Goal: Task Accomplishment & Management: Use online tool/utility

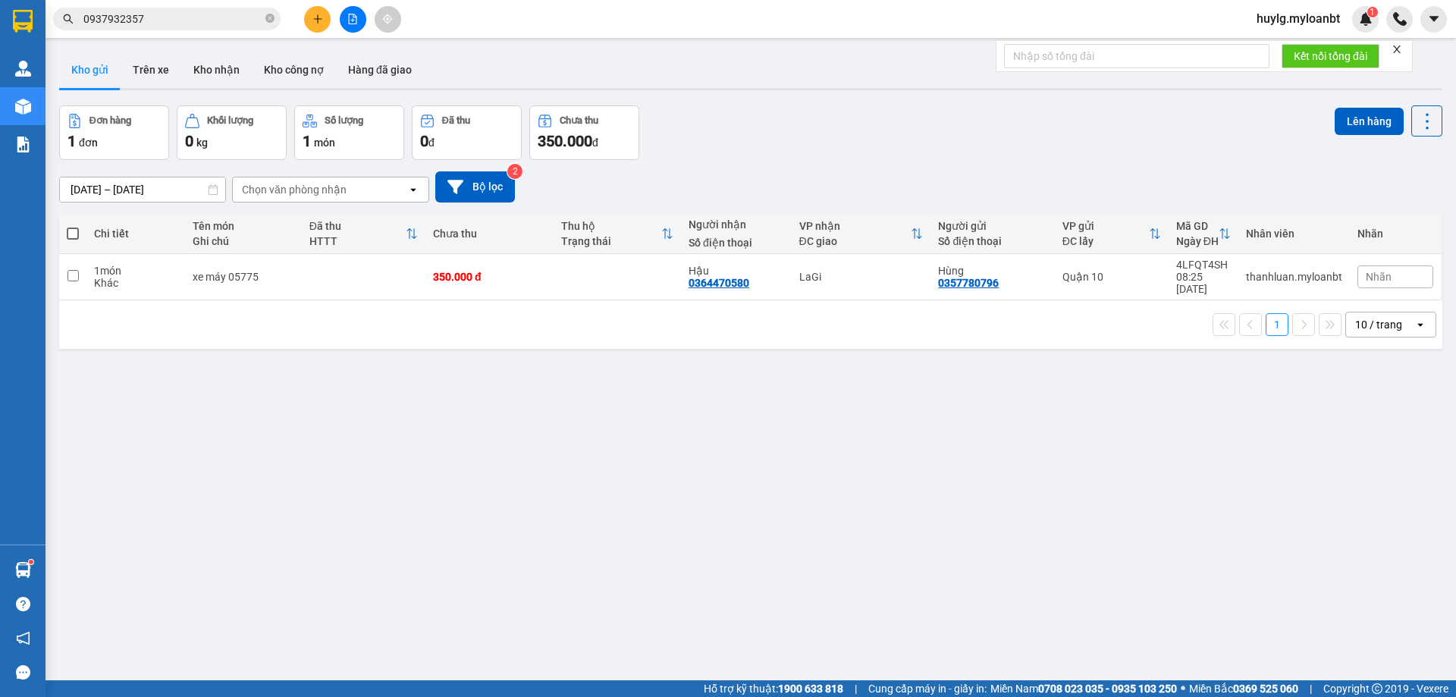
click at [1294, 17] on span "huylg.myloanbt" at bounding box center [1298, 18] width 108 height 19
click at [1260, 47] on li "Đăng xuất" at bounding box center [1297, 47] width 110 height 24
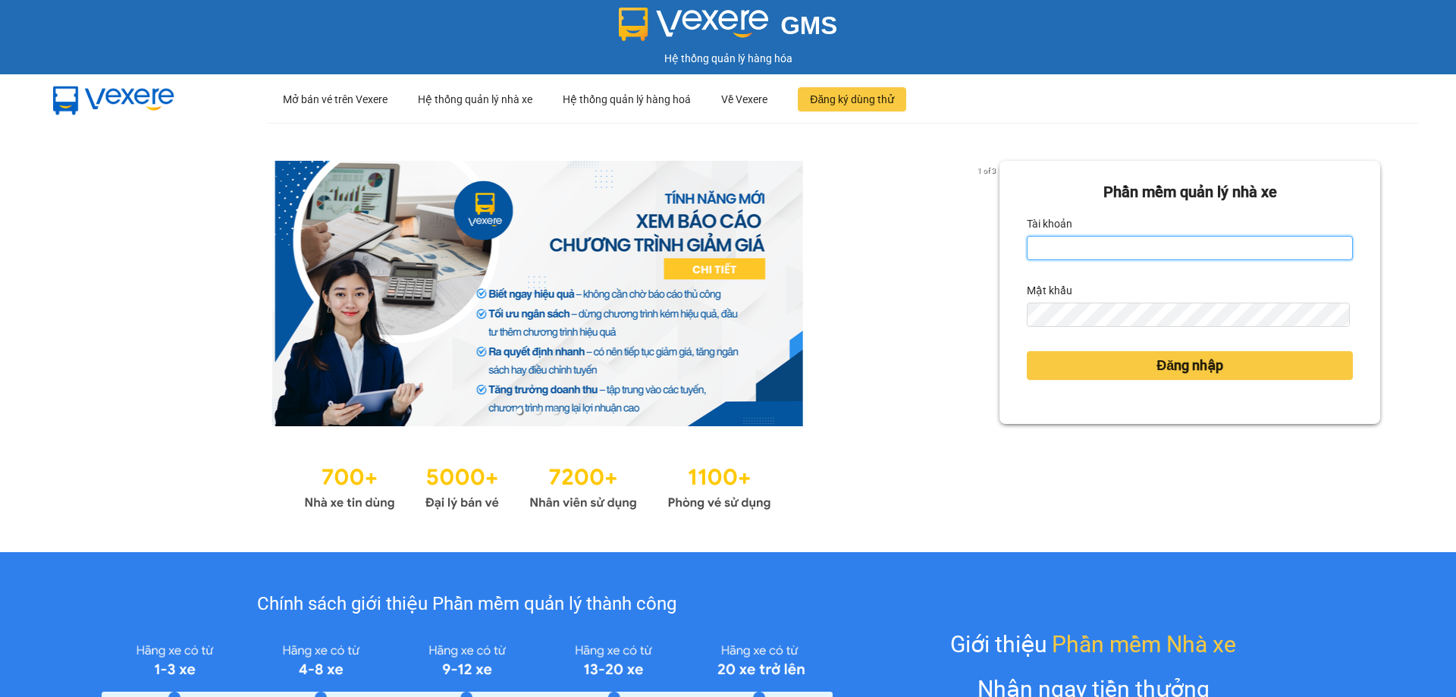
type input "huylg.myloanbt"
click at [1187, 246] on input "huylg.myloanbt" at bounding box center [1190, 248] width 326 height 24
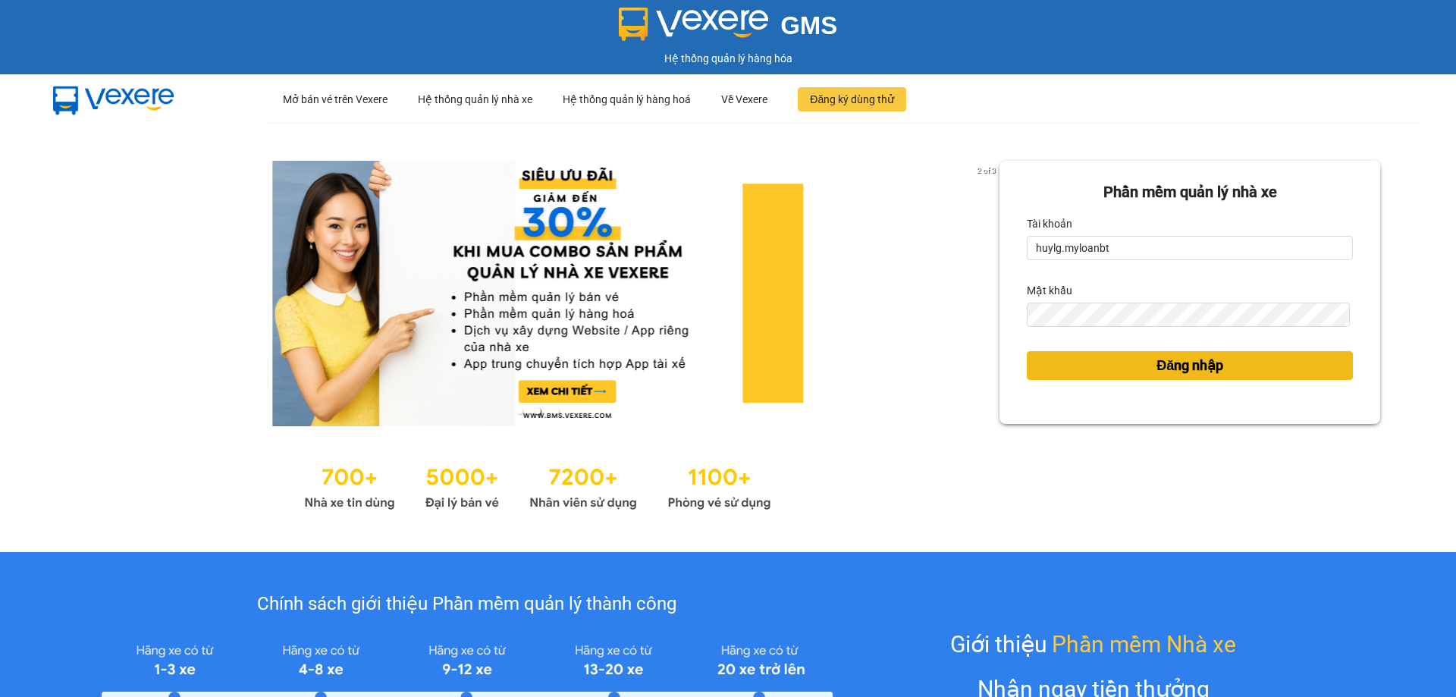
click at [1208, 362] on span "Đăng nhập" at bounding box center [1189, 365] width 67 height 21
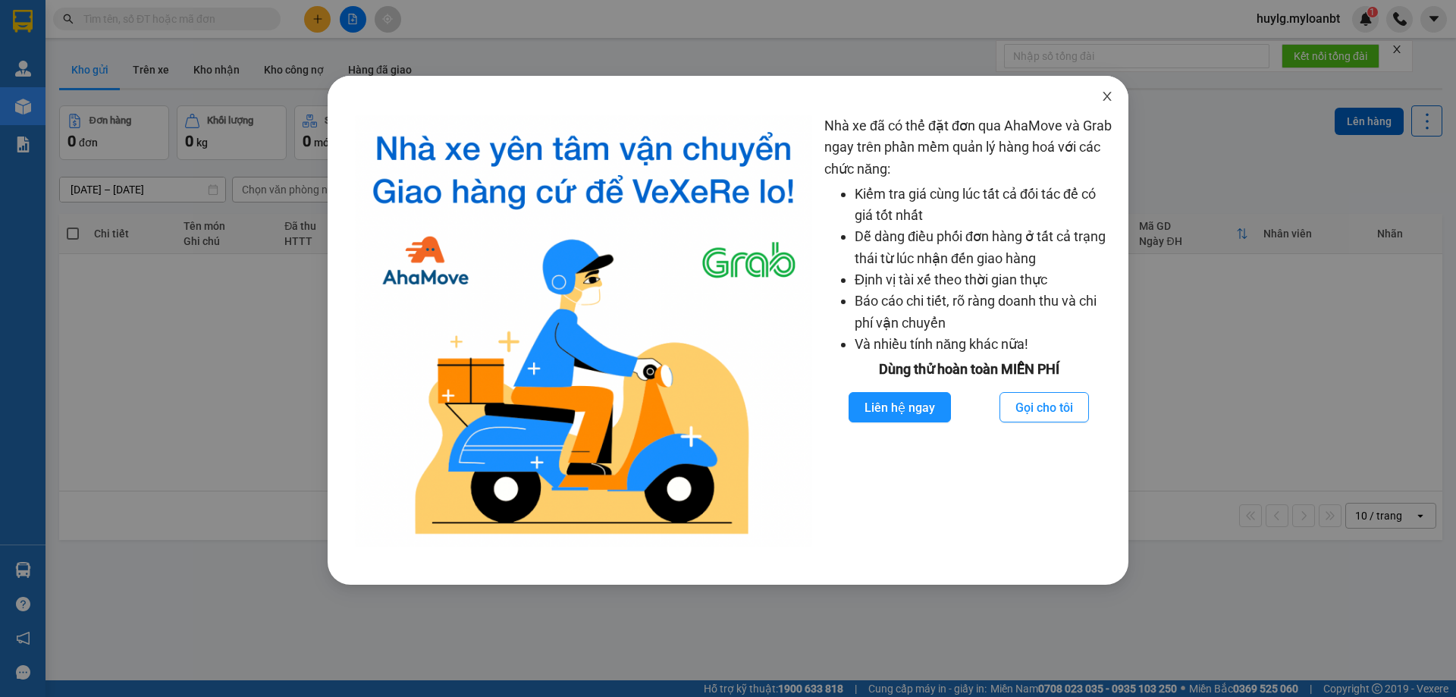
click at [1105, 103] on span "Close" at bounding box center [1107, 97] width 42 height 42
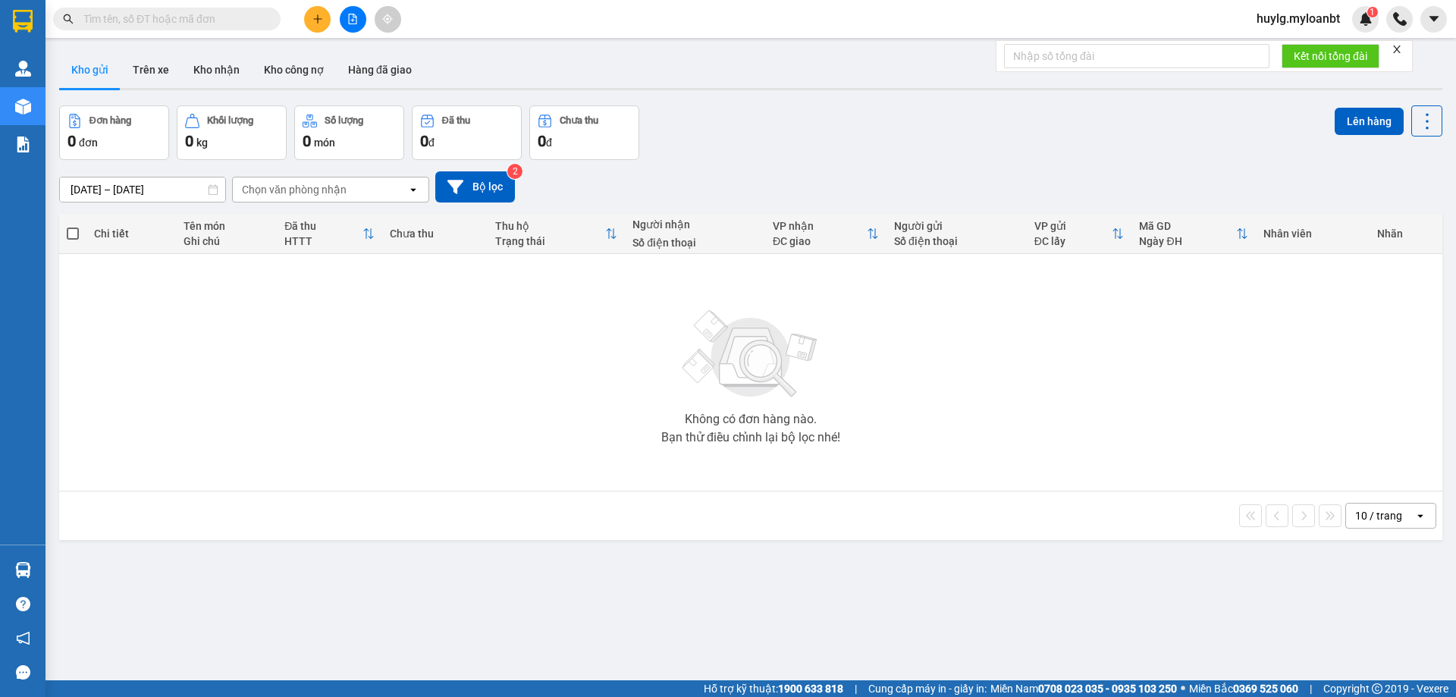
click at [252, 18] on input "text" at bounding box center [172, 19] width 179 height 17
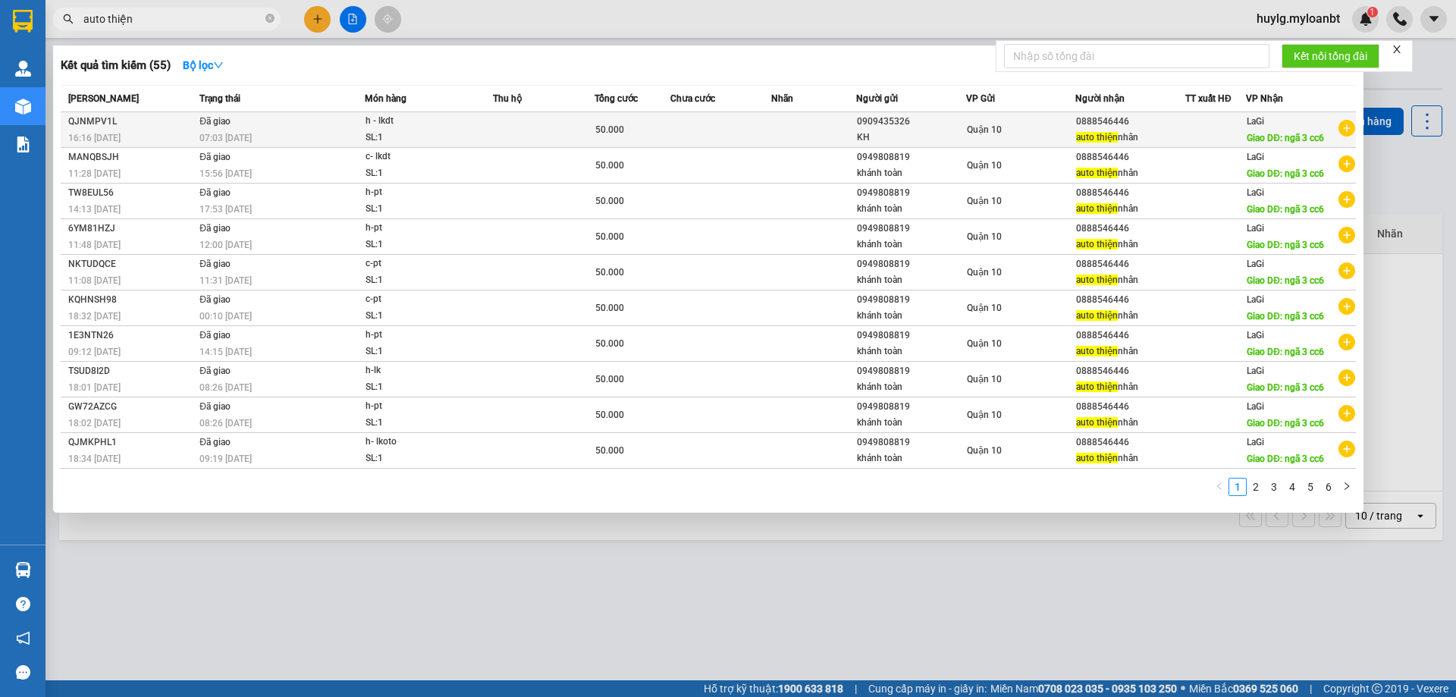
type input "auto thiện"
click at [832, 135] on td at bounding box center [813, 130] width 84 height 36
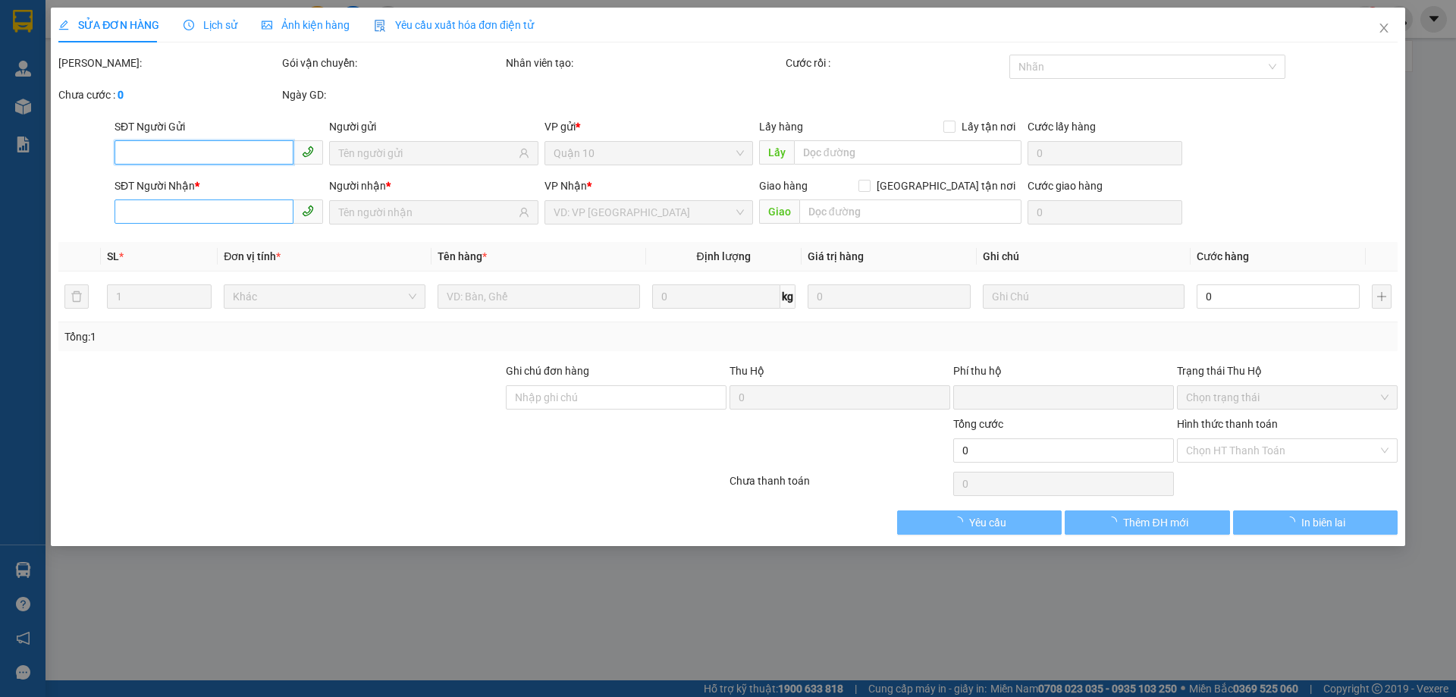
type input "0909435326"
type input "0888546446"
type input "ngã 3 cc6"
type input "0"
type input "50.000"
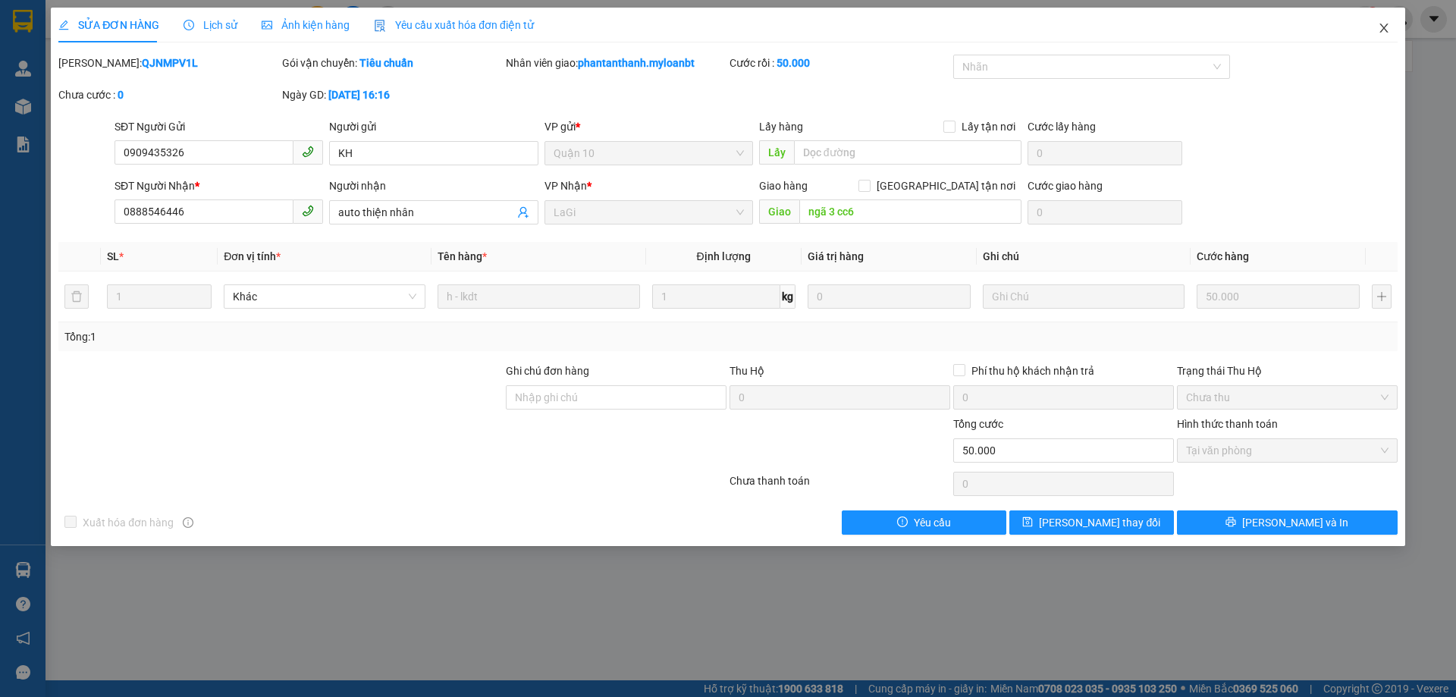
click at [1390, 24] on span "Close" at bounding box center [1383, 29] width 42 height 42
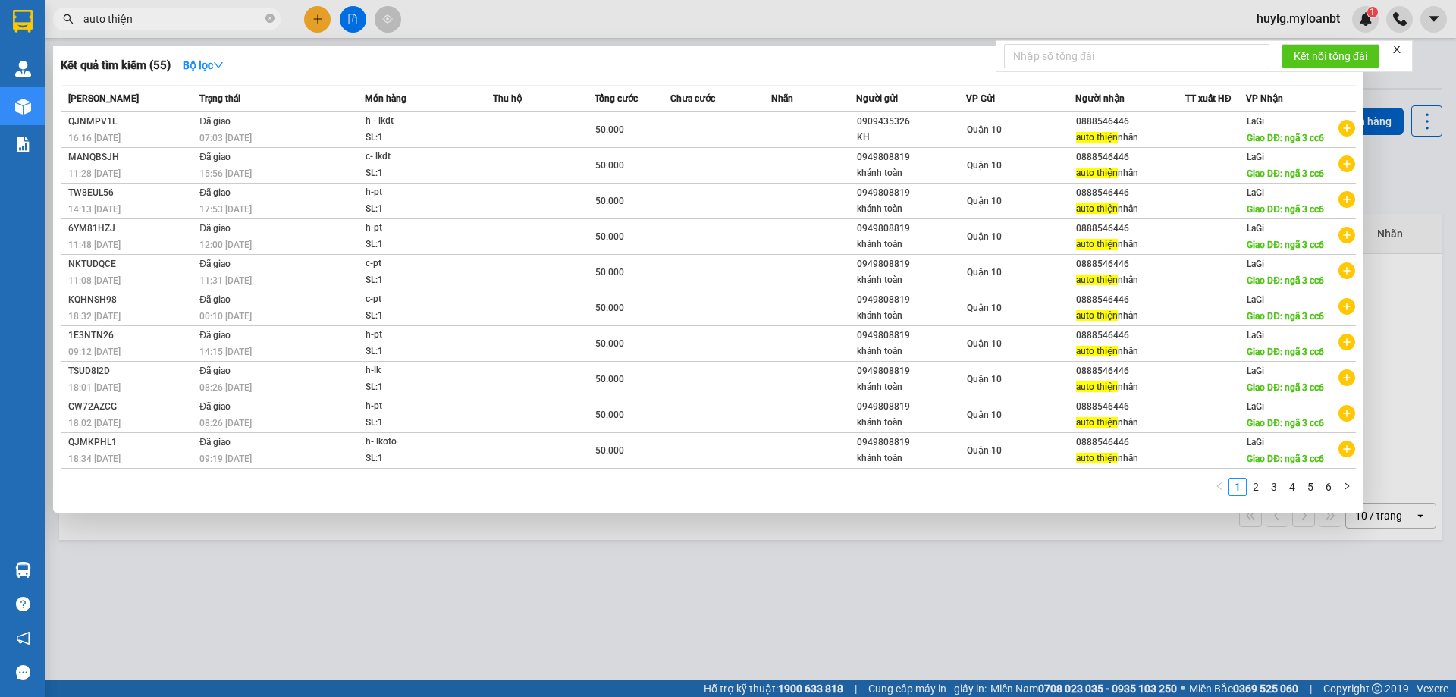
click at [215, 17] on input "auto thiện" at bounding box center [172, 19] width 179 height 17
click at [269, 12] on span at bounding box center [269, 19] width 9 height 14
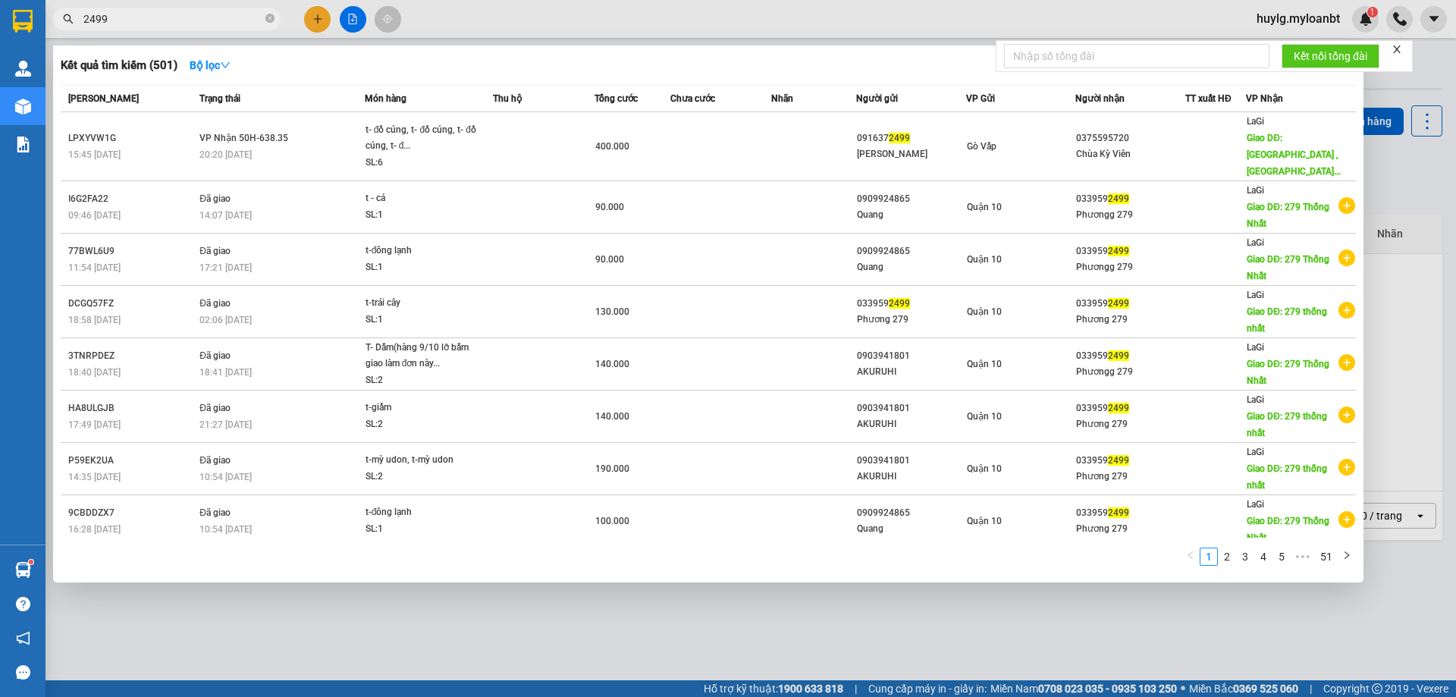
type input "2499"
click at [519, 8] on div at bounding box center [728, 348] width 1456 height 697
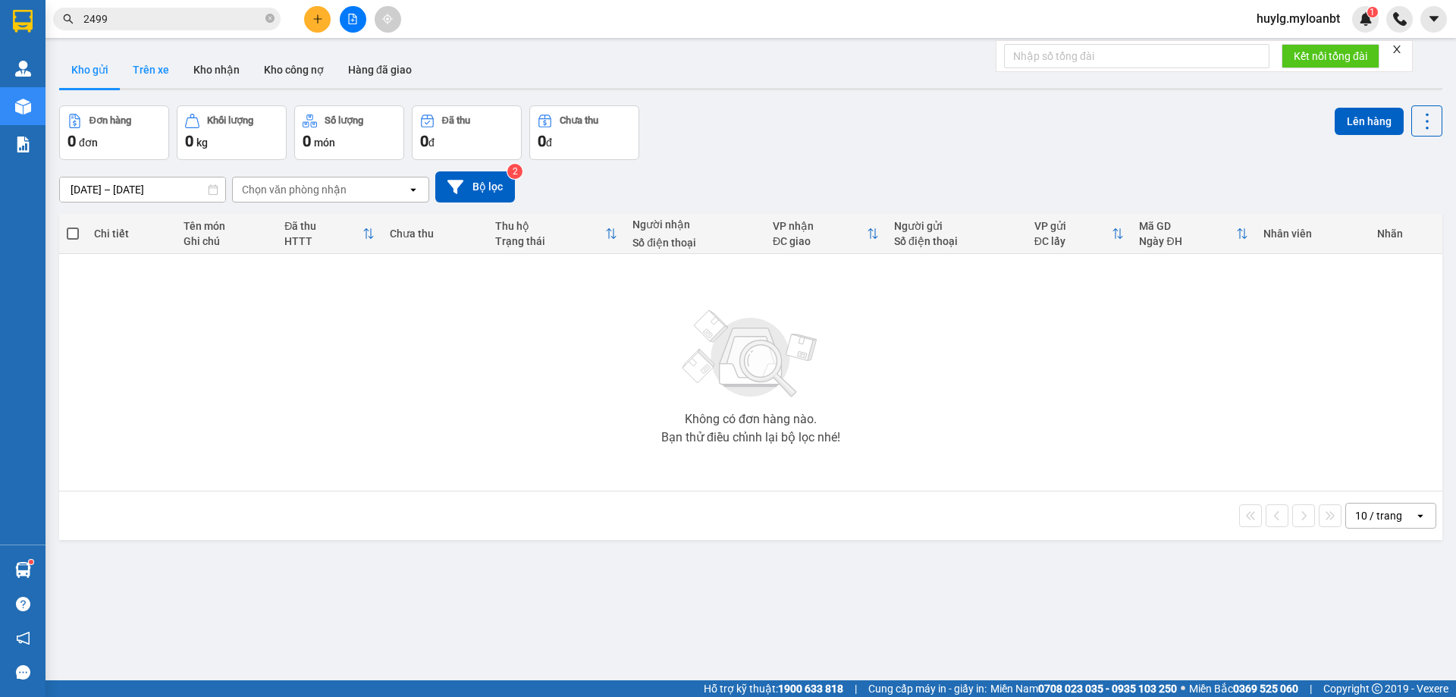
click at [159, 73] on button "Trên xe" at bounding box center [151, 70] width 61 height 36
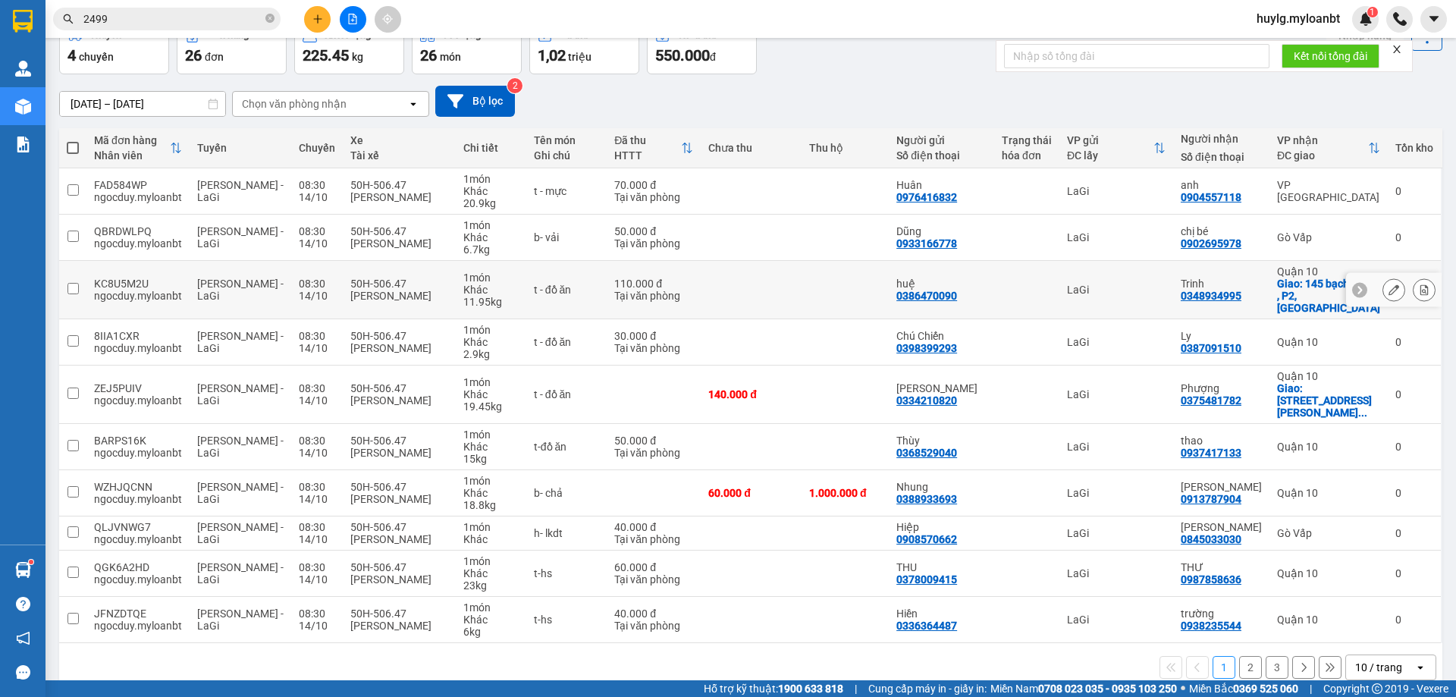
scroll to position [86, 0]
click at [1016, 273] on td at bounding box center [1026, 289] width 65 height 58
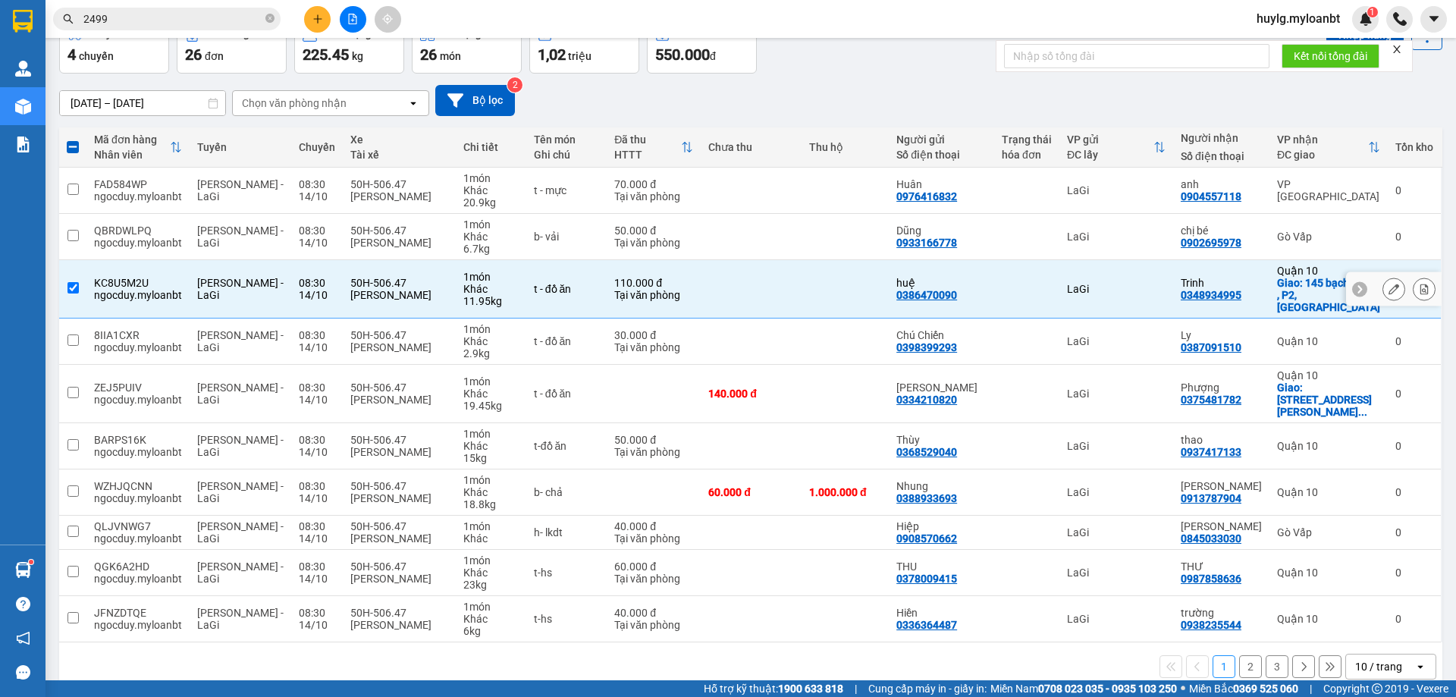
click at [69, 282] on input "checkbox" at bounding box center [72, 287] width 11 height 11
checkbox input "false"
